Goal: Task Accomplishment & Management: Manage account settings

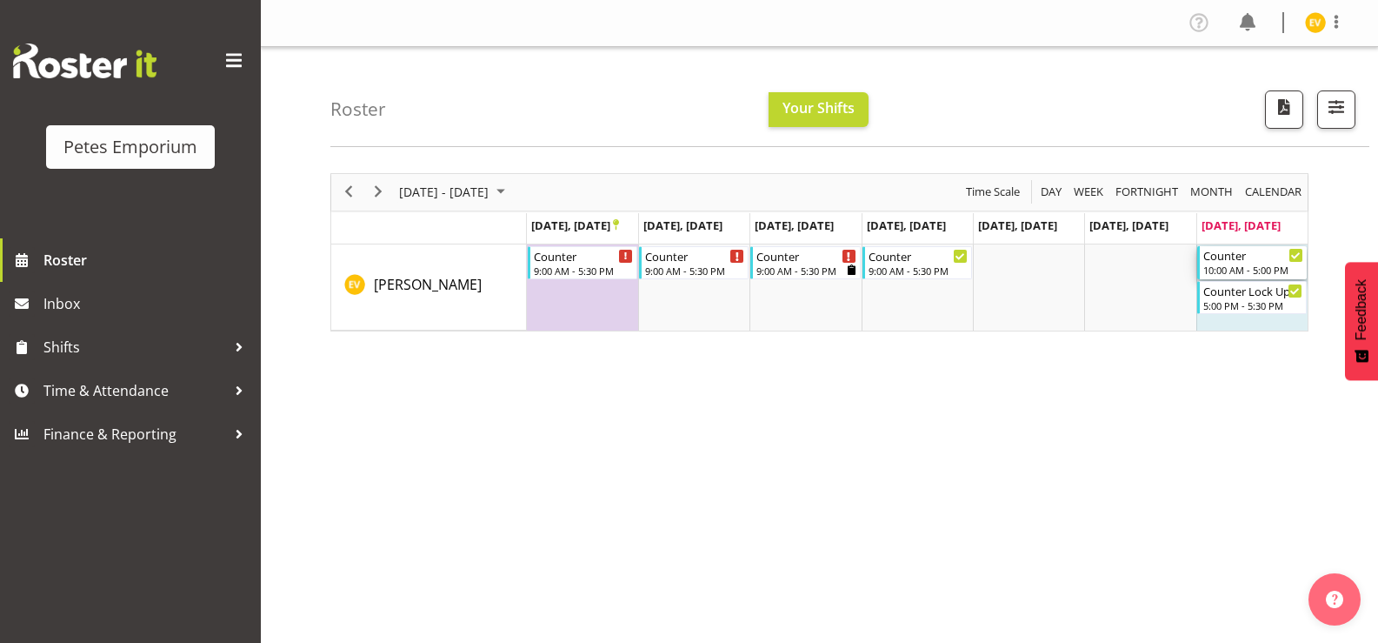
click at [1249, 257] on div "Counter" at bounding box center [1254, 254] width 100 height 17
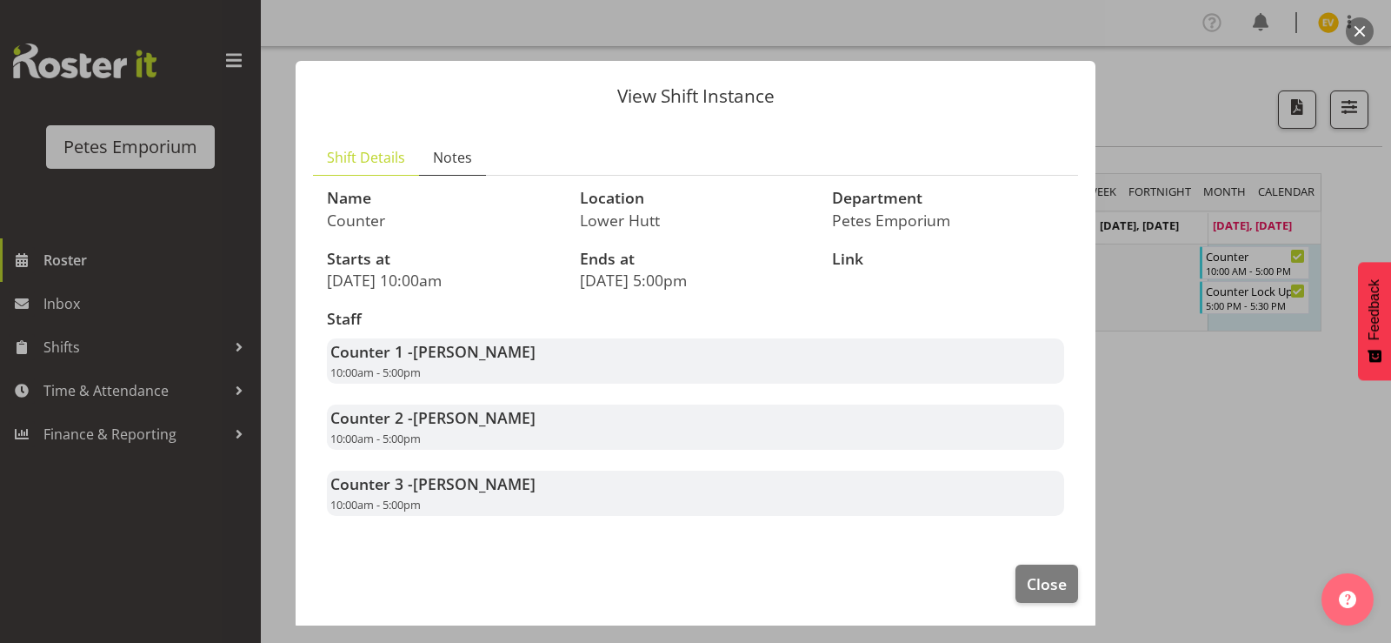
click at [468, 166] on span "Notes" at bounding box center [452, 157] width 39 height 21
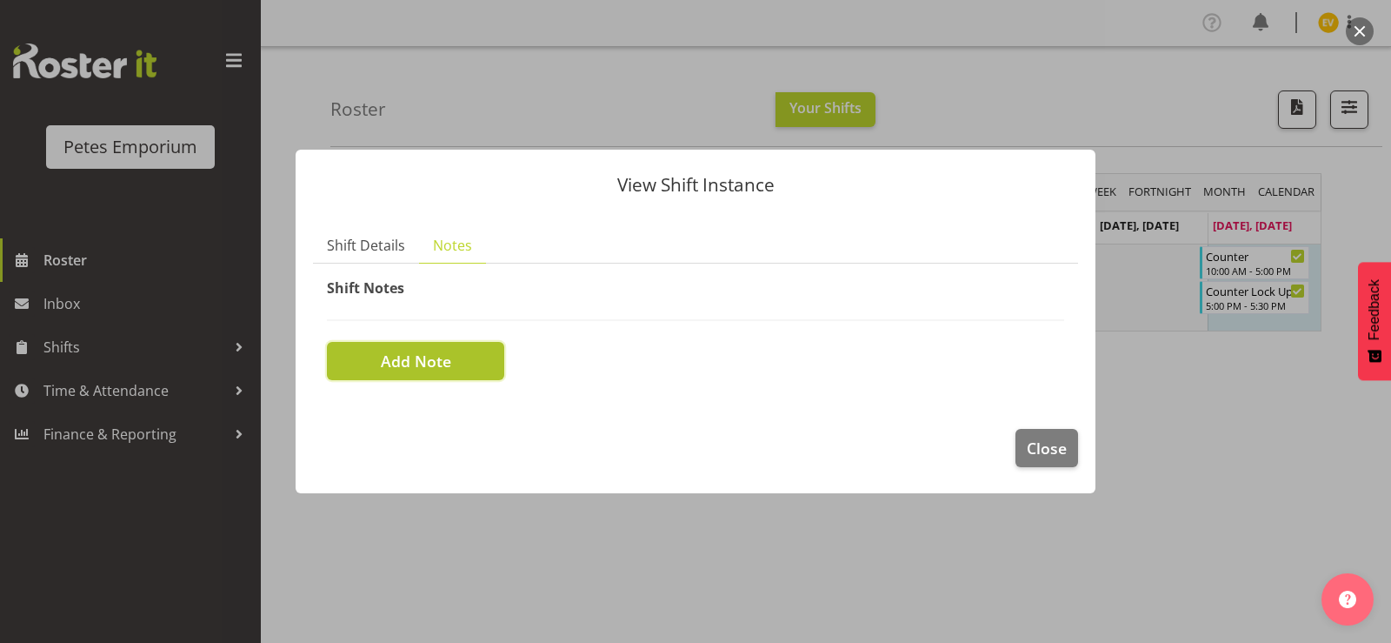
click at [460, 371] on button "Add Note" at bounding box center [415, 361] width 177 height 38
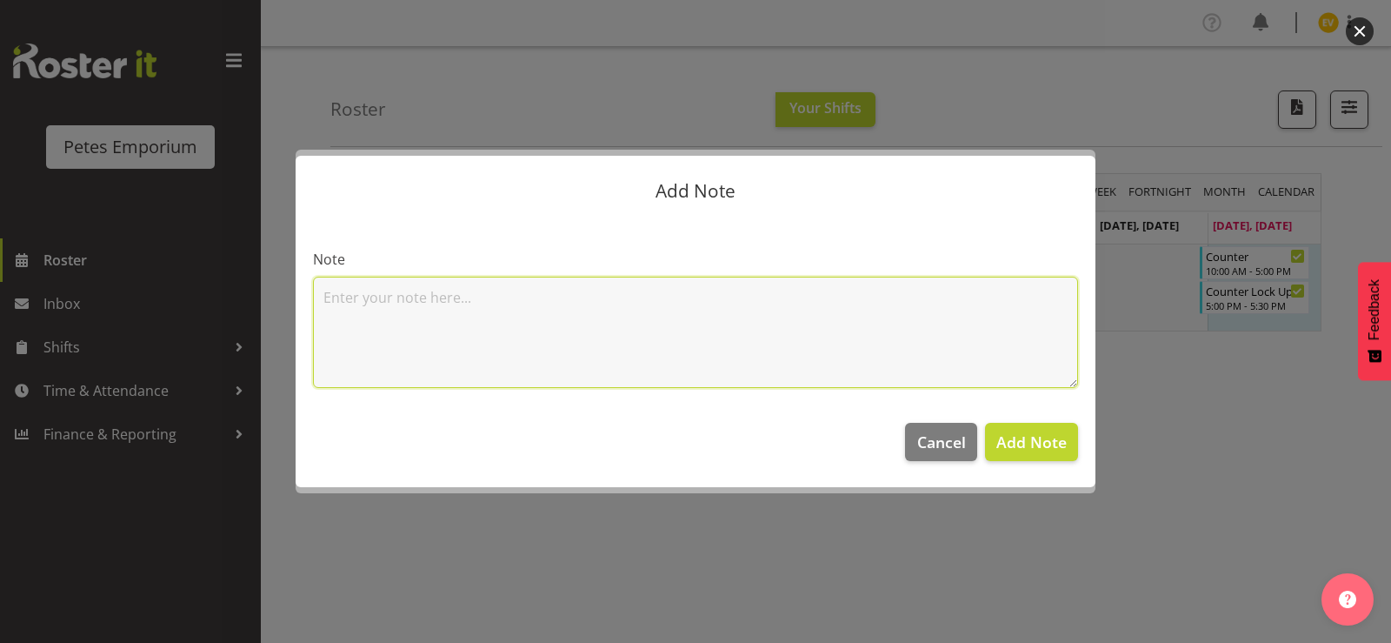
click at [467, 326] on textarea at bounding box center [695, 332] width 765 height 111
type textarea "h"
type textarea "30mins late this morning - [PERSON_NAME]"
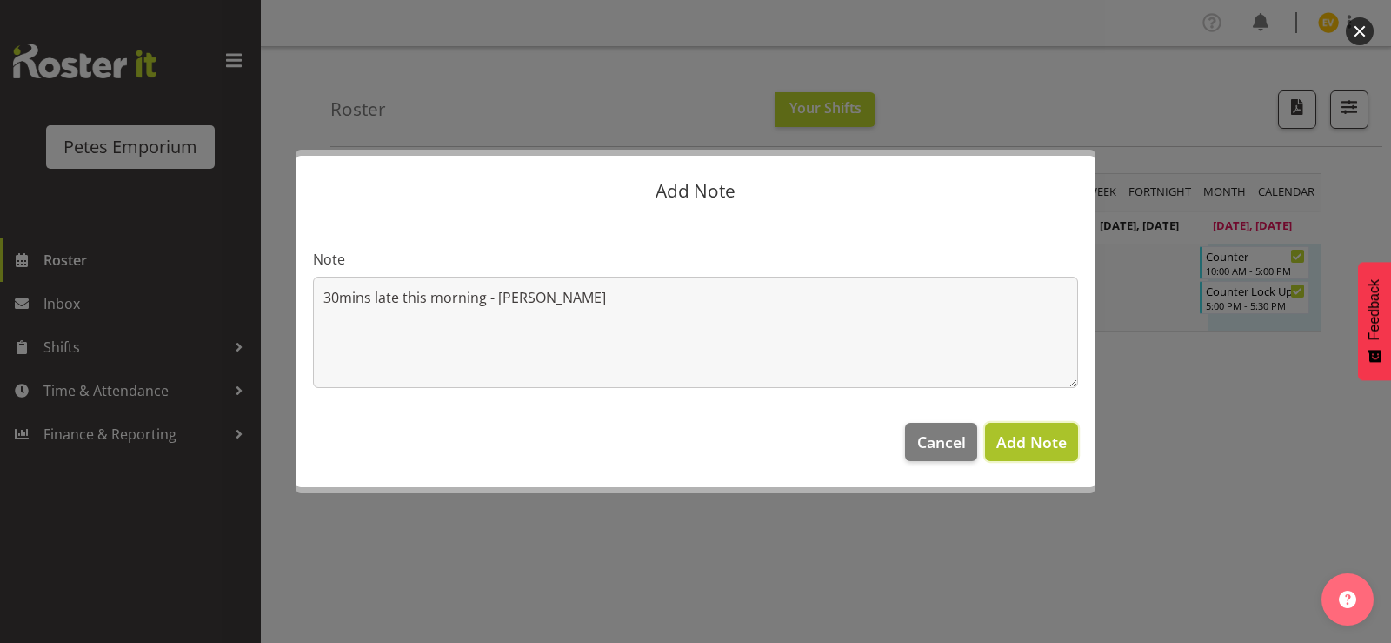
click at [1042, 437] on span "Add Note" at bounding box center [1032, 441] width 70 height 21
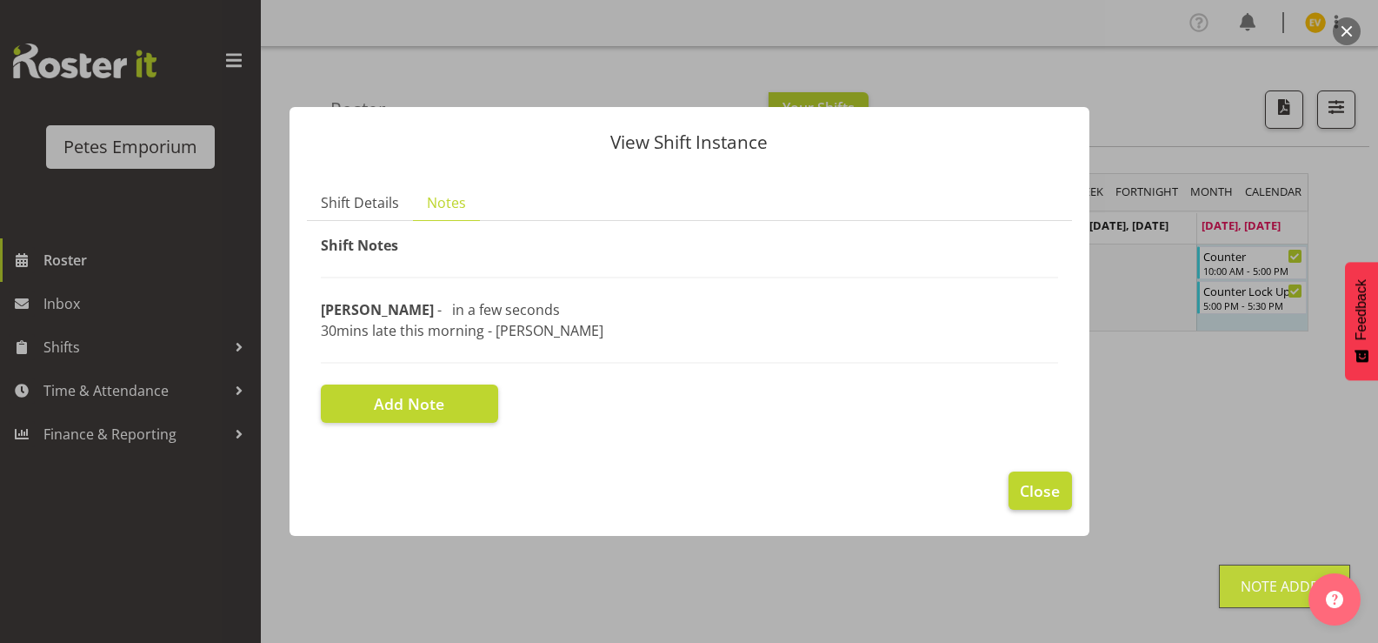
click at [1053, 478] on button "Close" at bounding box center [1040, 490] width 63 height 38
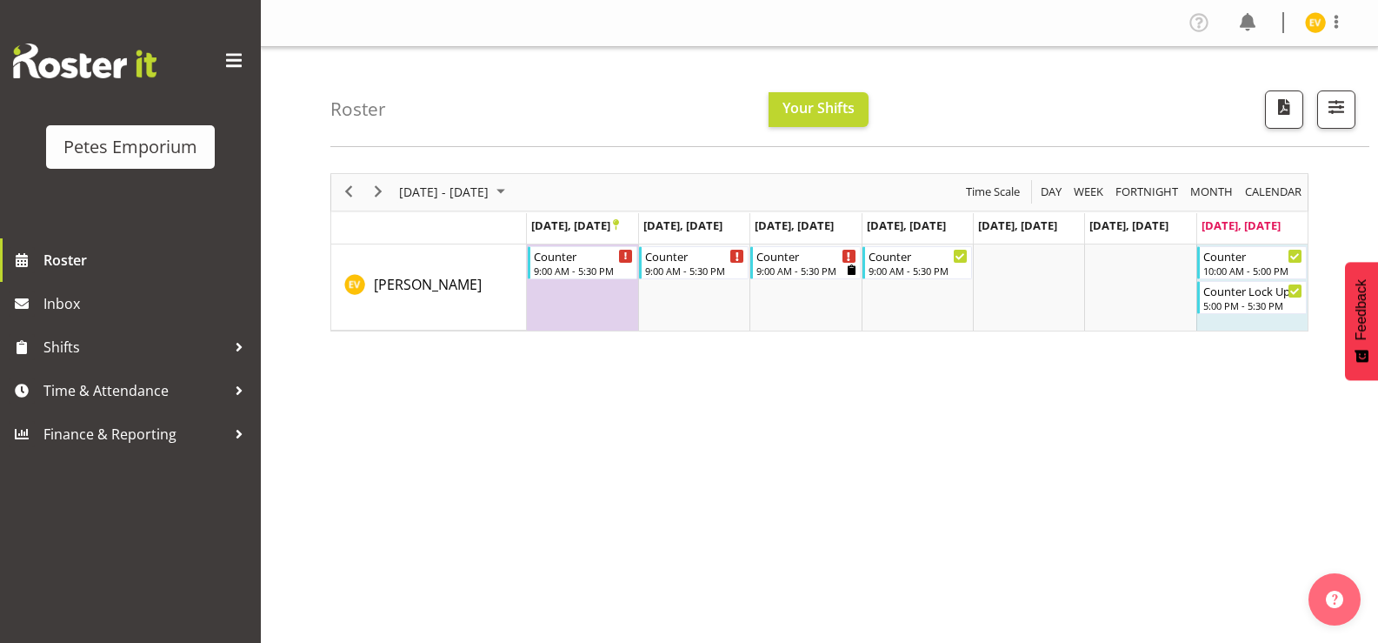
click at [1317, 31] on img at bounding box center [1315, 22] width 21 height 21
click at [1230, 100] on link "Log Out" at bounding box center [1263, 91] width 167 height 31
